Goal: Task Accomplishment & Management: Use online tool/utility

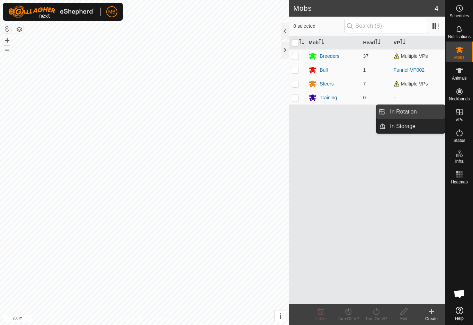
click at [427, 108] on link "In Rotation" at bounding box center [415, 112] width 59 height 14
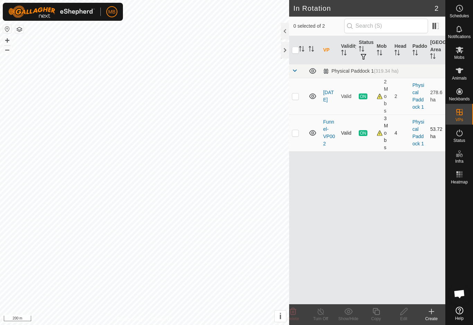
click at [299, 136] on td at bounding box center [297, 133] width 17 height 37
checkbox input "true"
click at [379, 312] on icon at bounding box center [376, 312] width 9 height 8
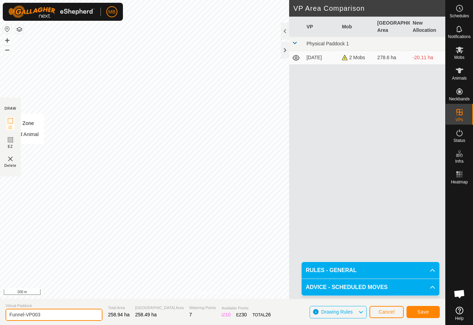
click at [62, 317] on input "Funnel-VP003" at bounding box center [54, 315] width 97 height 12
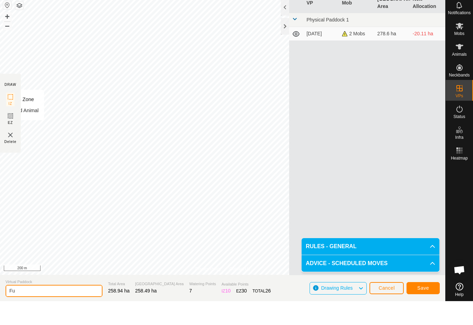
type input "F"
type input "Release"
click at [424, 309] on span "Save" at bounding box center [423, 312] width 12 height 6
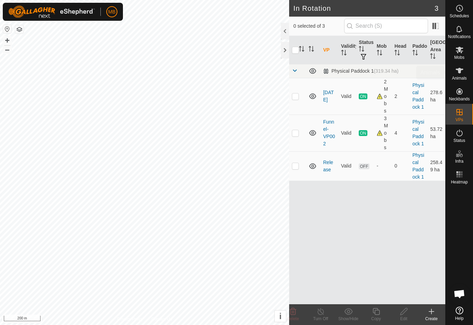
click at [465, 78] on span "Animals" at bounding box center [459, 78] width 15 height 4
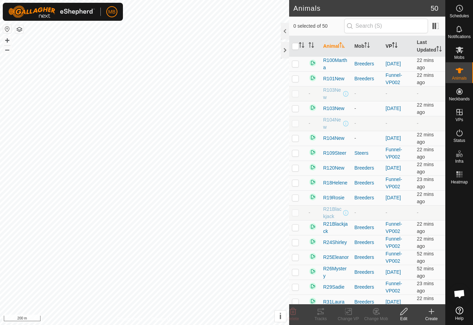
click at [391, 53] on th "VP" at bounding box center [398, 46] width 31 height 21
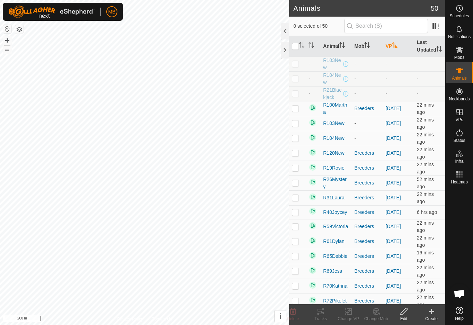
click at [395, 49] on p-sorticon "Activate to sort" at bounding box center [395, 46] width 6 height 6
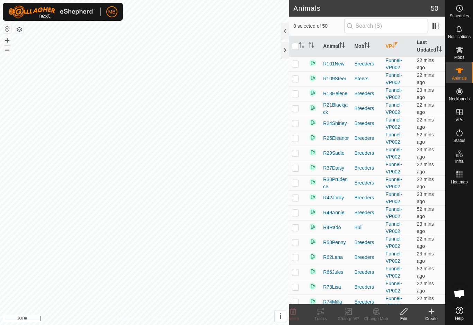
click at [297, 67] on p-checkbox at bounding box center [295, 64] width 7 height 6
checkbox input "true"
click at [300, 86] on td at bounding box center [297, 78] width 17 height 15
checkbox input "true"
click at [300, 101] on td at bounding box center [297, 93] width 17 height 15
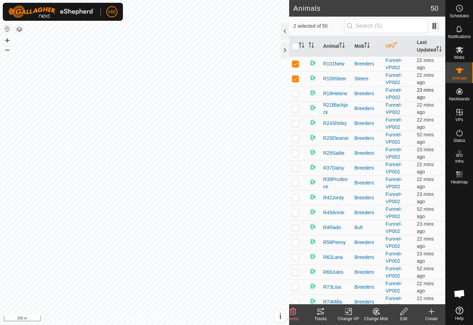
checkbox input "true"
click at [297, 116] on td at bounding box center [297, 108] width 17 height 15
checkbox input "true"
click at [299, 131] on td at bounding box center [297, 123] width 17 height 15
checkbox input "true"
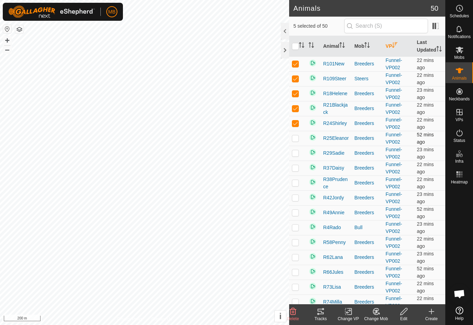
click at [299, 143] on td at bounding box center [297, 138] width 17 height 15
checkbox input "true"
click at [299, 156] on p-checkbox at bounding box center [295, 153] width 7 height 6
checkbox input "true"
click at [298, 171] on p-checkbox at bounding box center [295, 168] width 7 height 6
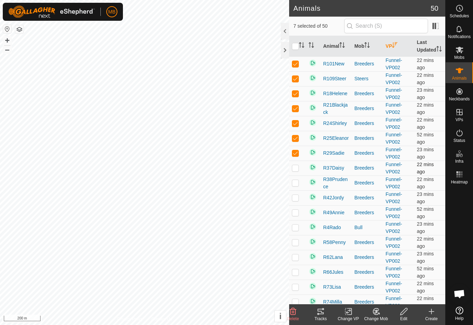
checkbox input "true"
click at [300, 191] on td at bounding box center [297, 183] width 17 height 15
checkbox input "true"
click at [300, 203] on td at bounding box center [297, 198] width 17 height 15
checkbox input "true"
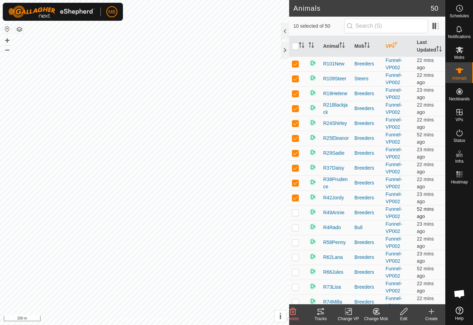
click at [301, 220] on td at bounding box center [297, 212] width 17 height 15
checkbox input "true"
click at [303, 233] on td at bounding box center [297, 227] width 17 height 15
checkbox input "true"
click at [299, 245] on p-checkbox at bounding box center [295, 243] width 7 height 6
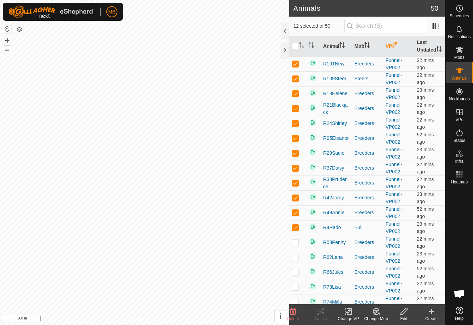
checkbox input "true"
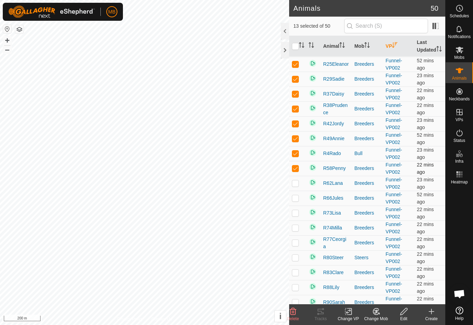
scroll to position [75, 0]
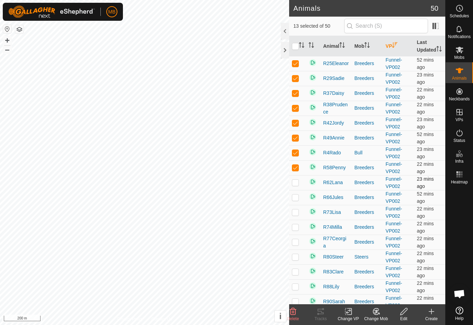
click at [298, 185] on p-checkbox at bounding box center [295, 183] width 7 height 6
checkbox input "true"
click at [294, 205] on td at bounding box center [297, 197] width 17 height 15
checkbox input "true"
click at [297, 215] on p-checkbox at bounding box center [295, 213] width 7 height 6
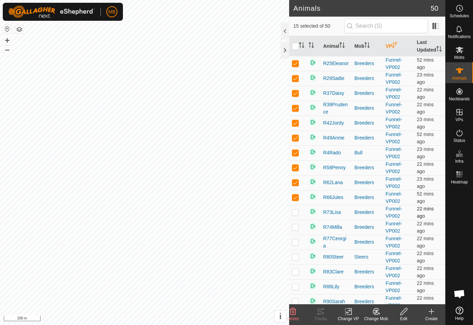
checkbox input "true"
click at [301, 235] on td at bounding box center [297, 227] width 17 height 15
checkbox input "true"
click at [301, 250] on td at bounding box center [297, 242] width 17 height 15
checkbox input "true"
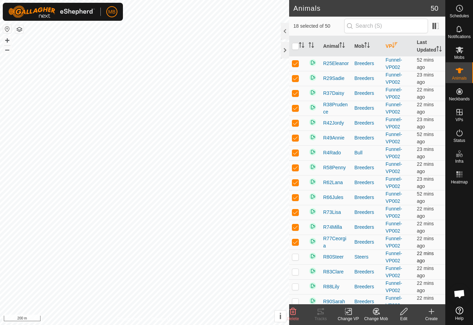
click at [297, 265] on td at bounding box center [297, 257] width 17 height 15
checkbox input "true"
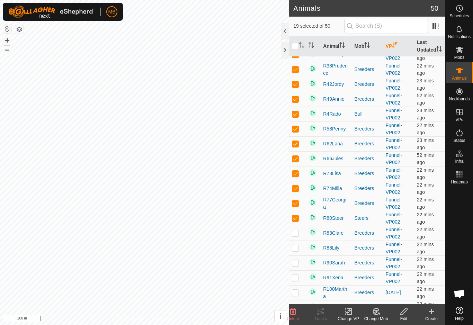
scroll to position [139, 0]
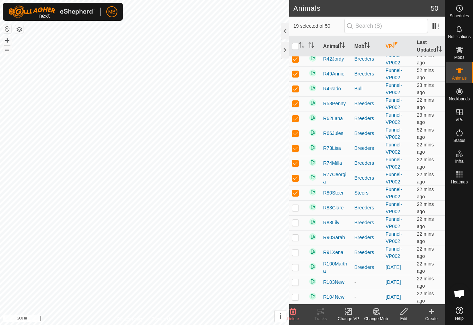
click at [297, 211] on p-checkbox at bounding box center [295, 208] width 7 height 6
checkbox input "true"
click at [300, 230] on td at bounding box center [297, 222] width 17 height 15
checkbox input "true"
click at [300, 245] on td at bounding box center [297, 237] width 17 height 15
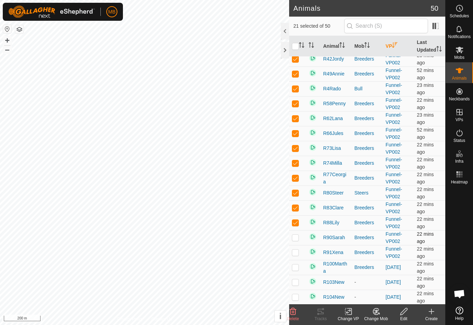
checkbox input "true"
click at [298, 255] on p-checkbox at bounding box center [295, 253] width 7 height 6
checkbox input "true"
click at [349, 316] on div "Change VP" at bounding box center [349, 319] width 28 height 6
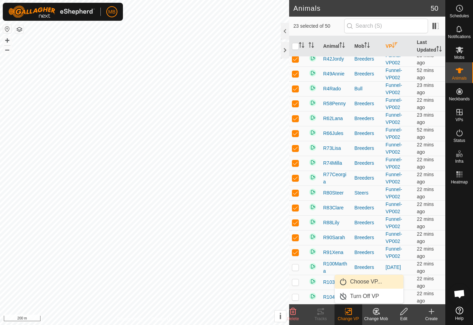
click at [383, 283] on link "Choose VP..." at bounding box center [369, 282] width 69 height 14
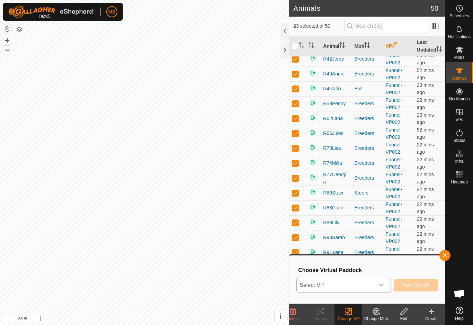
click at [362, 289] on span "Select VP" at bounding box center [335, 286] width 77 height 14
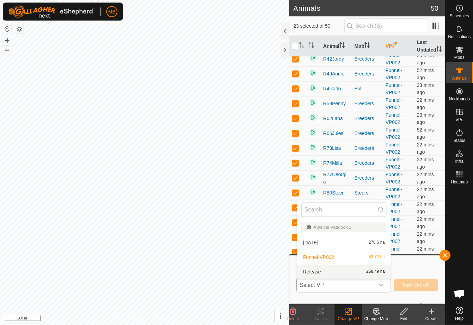
click at [354, 275] on div "Release 258.49 ha" at bounding box center [343, 272] width 85 height 8
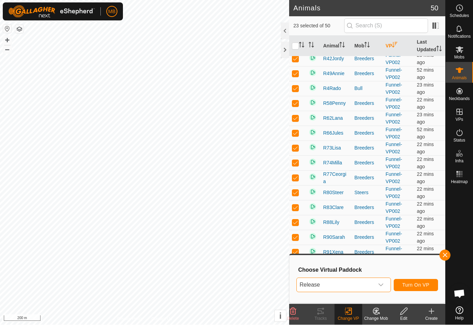
click at [429, 285] on span "Turn On VP" at bounding box center [416, 286] width 27 height 6
